Goal: Navigation & Orientation: Find specific page/section

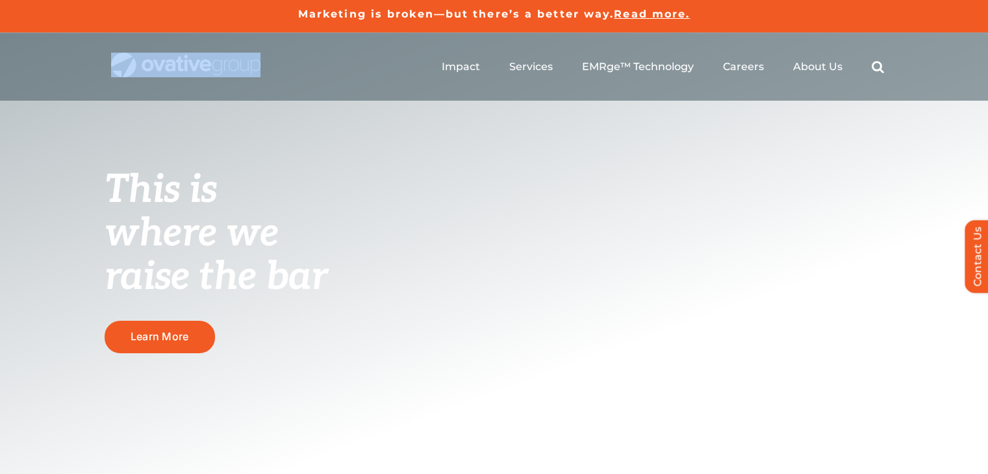
drag, startPoint x: 263, startPoint y: 66, endPoint x: 145, endPoint y: 69, distance: 118.2
click at [145, 69] on div "Search for: * Toggle Navigation Impact Expert Insights Case Studies Awards & Pr…" at bounding box center [494, 66] width 779 height 68
copy div "Search for: Toggle Navigation"
click at [742, 65] on span "Careers" at bounding box center [743, 66] width 41 height 13
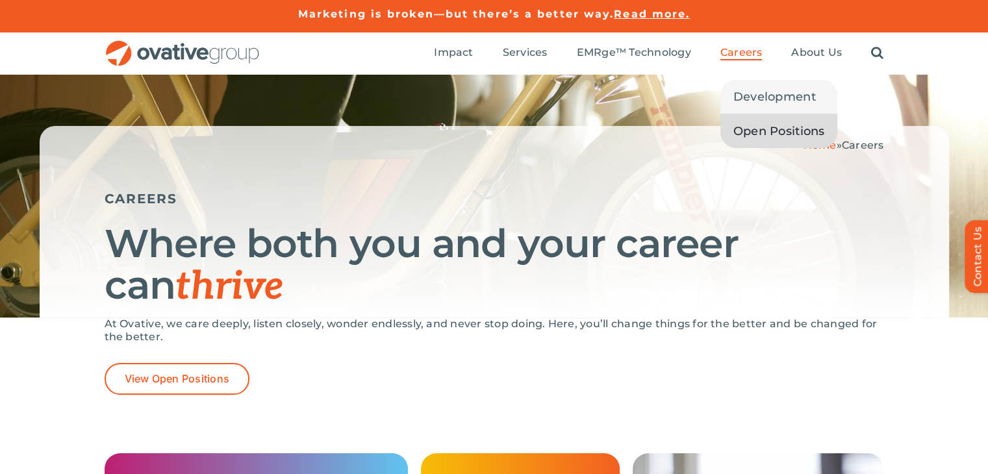
click at [762, 118] on link "Open Positions" at bounding box center [779, 131] width 118 height 34
